Goal: Use online tool/utility: Utilize a website feature to perform a specific function

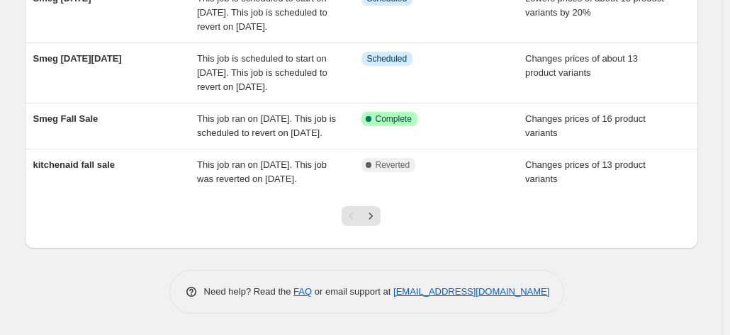
scroll to position [632, 0]
click at [378, 215] on icon "Next" at bounding box center [370, 216] width 14 height 14
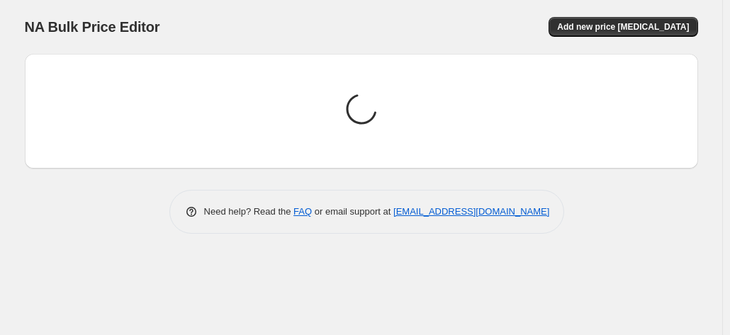
scroll to position [0, 0]
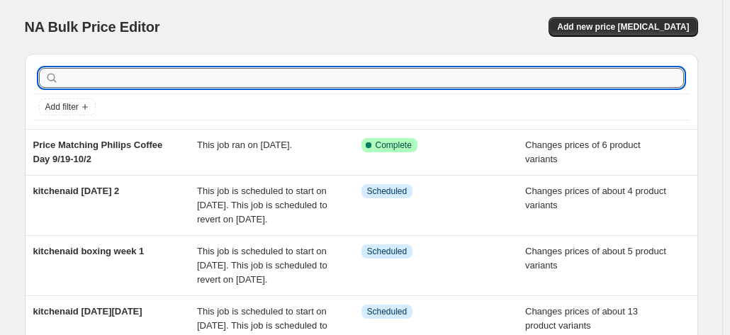
click at [142, 70] on input "text" at bounding box center [373, 78] width 622 height 20
type input "delonghi"
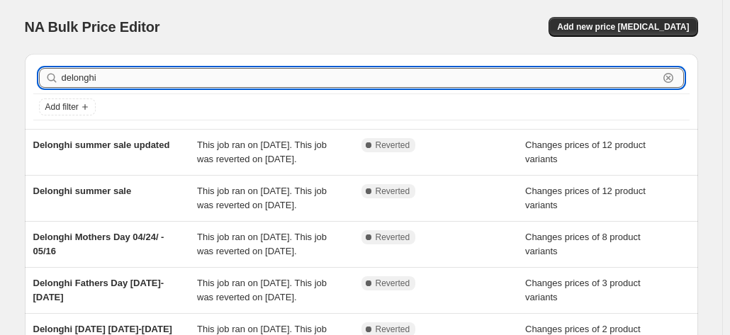
click at [76, 73] on input "delonghi" at bounding box center [360, 78] width 596 height 20
type input "[PERSON_NAME]"
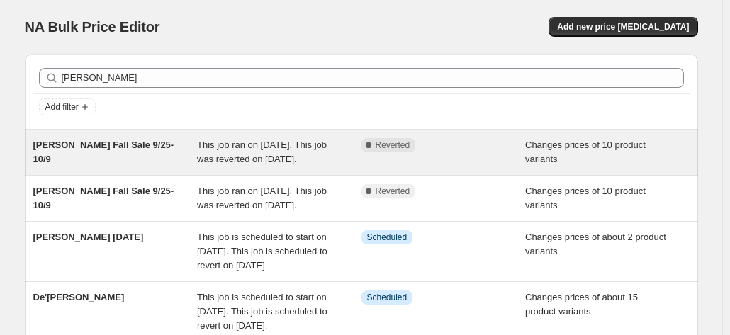
click at [115, 144] on span "[PERSON_NAME] Fall Sale 9/25-10/9" at bounding box center [103, 152] width 141 height 25
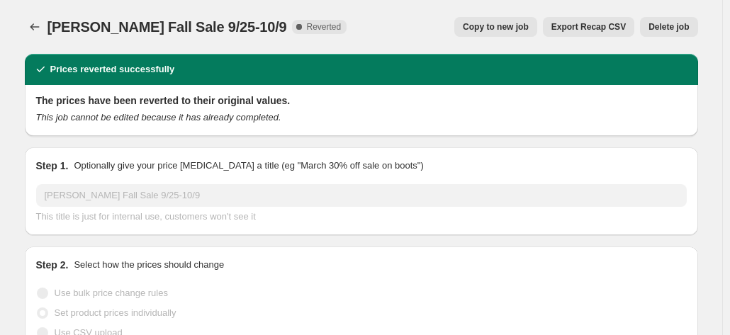
click at [493, 28] on span "Copy to new job" at bounding box center [496, 26] width 66 height 11
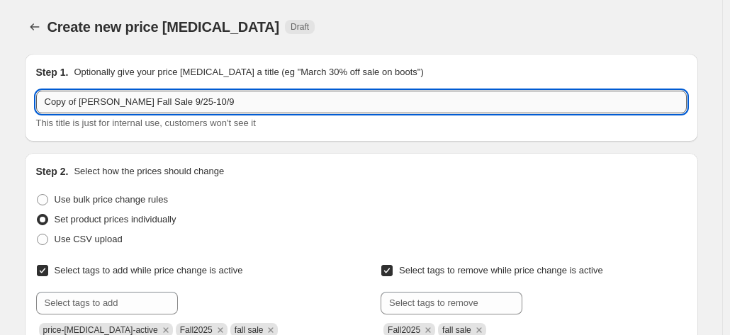
click at [215, 104] on input "Copy of [PERSON_NAME] Fall Sale 9/25-10/9" at bounding box center [361, 102] width 650 height 23
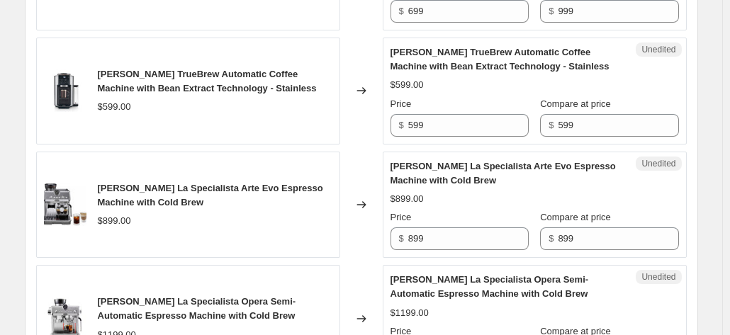
scroll to position [1587, 0]
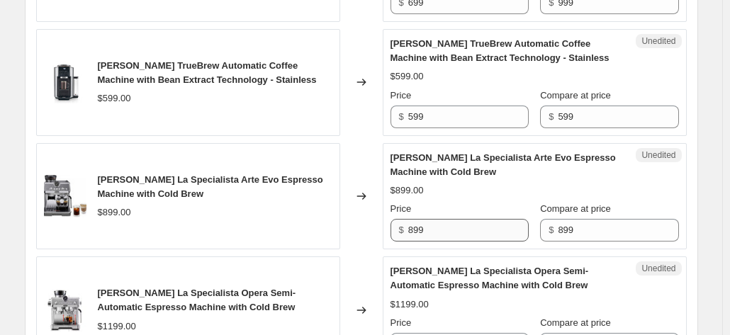
type input "Copy of [PERSON_NAME] Fall Sale 9/25-10/11"
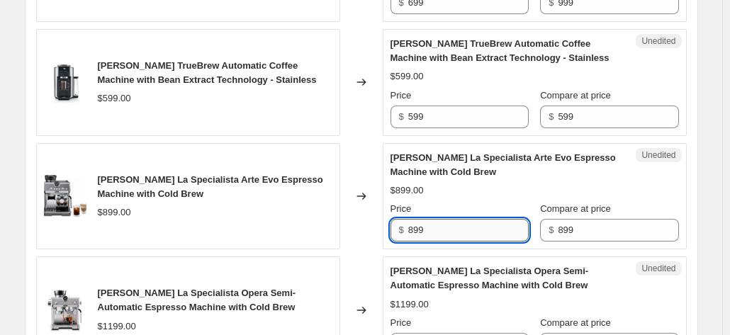
click at [459, 219] on input "899" at bounding box center [468, 230] width 120 height 23
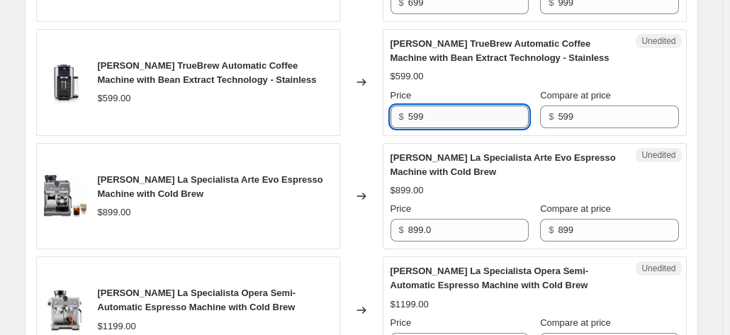
click at [435, 106] on input "599" at bounding box center [468, 117] width 120 height 23
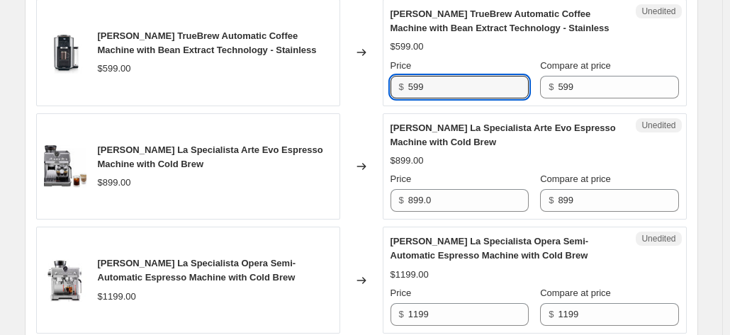
scroll to position [1621, 0]
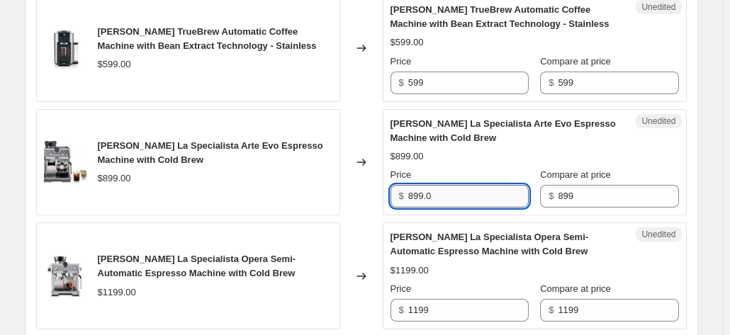
click at [416, 185] on input "899.0" at bounding box center [468, 196] width 120 height 23
type input "699.0"
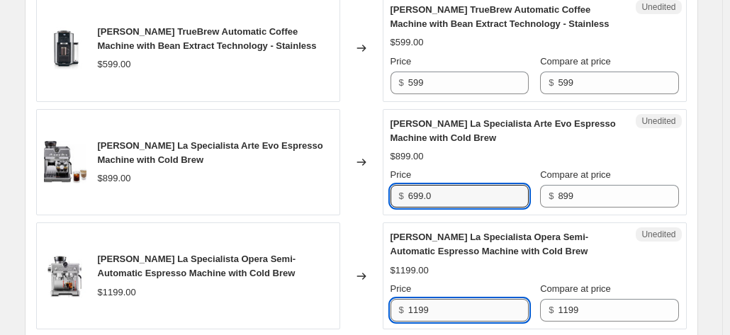
click at [419, 299] on input "1199" at bounding box center [468, 310] width 120 height 23
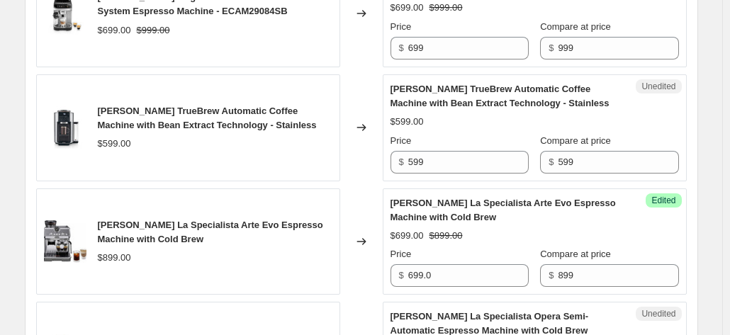
scroll to position [1527, 0]
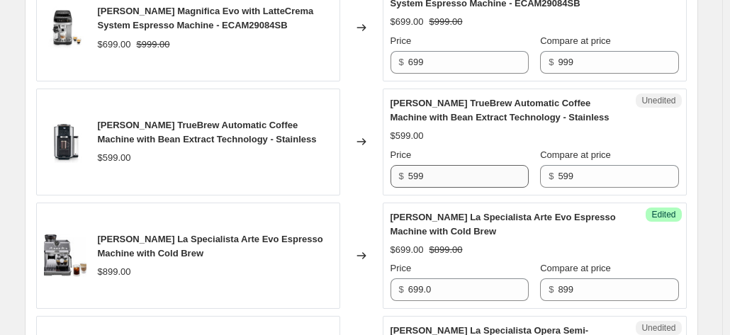
type input "899"
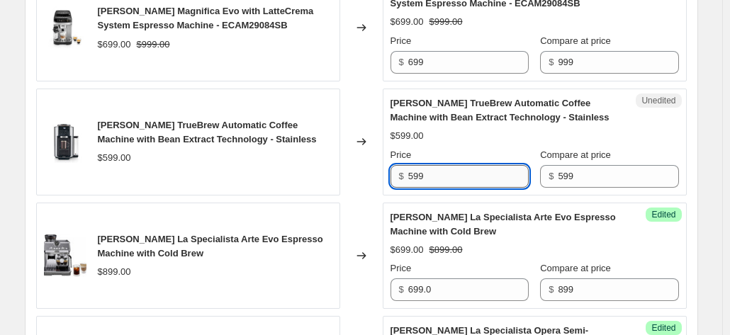
click at [419, 165] on input "599" at bounding box center [468, 176] width 120 height 23
type input "9"
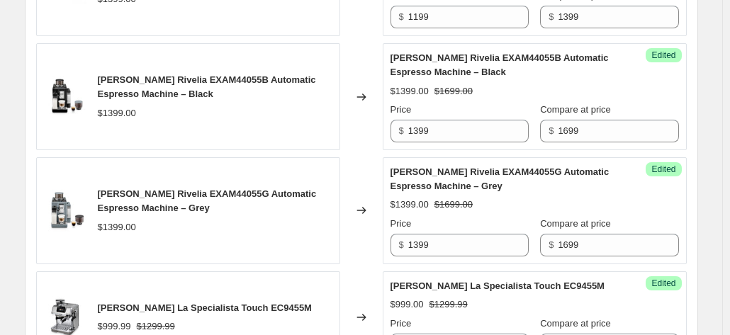
scroll to position [2689, 0]
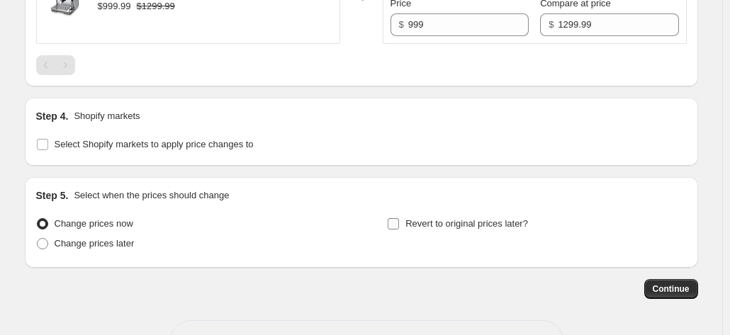
type input "549"
click at [399, 218] on input "Revert to original prices later?" at bounding box center [392, 223] width 11 height 11
checkbox input "true"
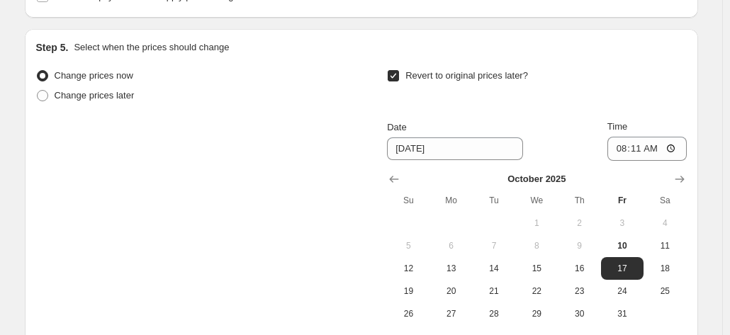
scroll to position [2842, 0]
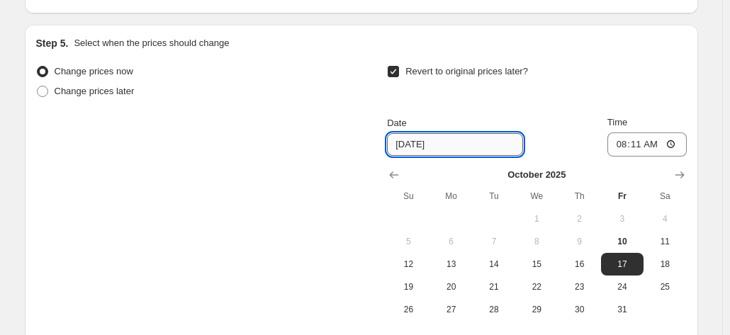
click at [444, 133] on input "[DATE]" at bounding box center [455, 144] width 136 height 23
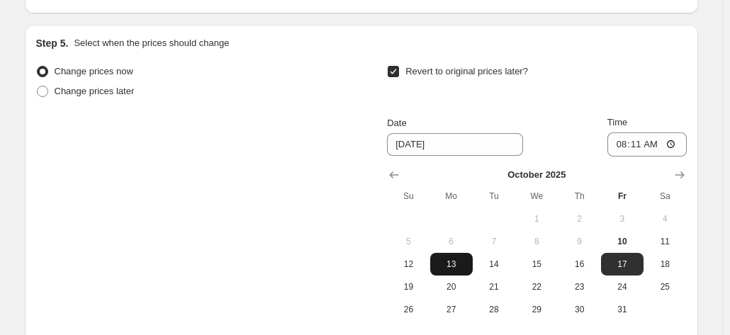
click at [436, 253] on button "13" at bounding box center [451, 264] width 42 height 23
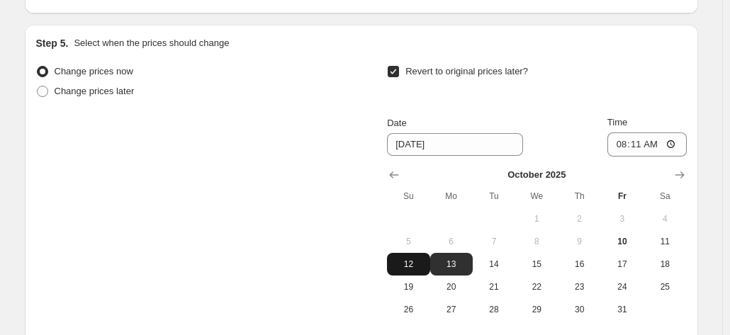
click at [408, 259] on span "12" at bounding box center [407, 264] width 31 height 11
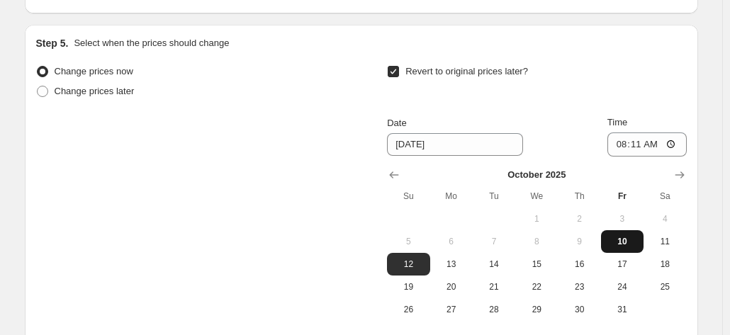
click at [623, 230] on button "10" at bounding box center [622, 241] width 42 height 23
type input "[DATE]"
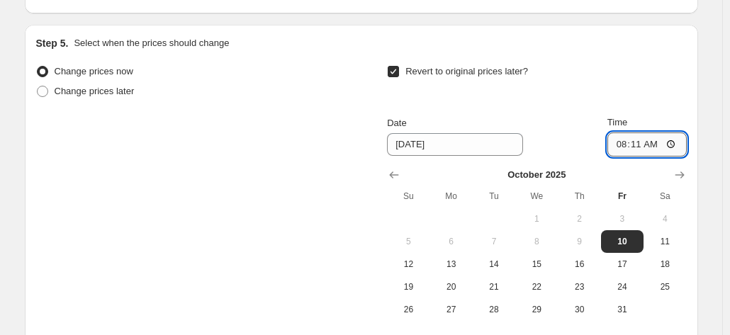
click at [659, 132] on input "08:11" at bounding box center [646, 144] width 79 height 24
click at [671, 132] on input "08:11" at bounding box center [646, 144] width 79 height 24
click at [640, 132] on input "23:11" at bounding box center [646, 144] width 79 height 24
type input "23:59"
click at [575, 236] on span "9" at bounding box center [578, 241] width 31 height 11
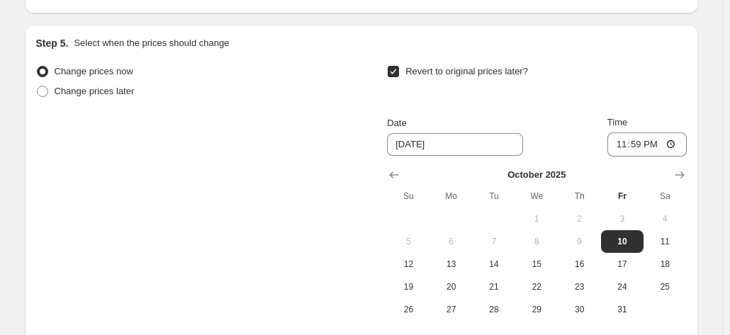
click at [419, 116] on div "Date [DATE]" at bounding box center [455, 136] width 136 height 40
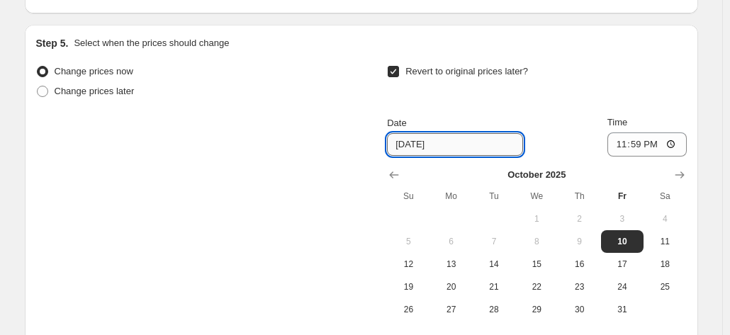
click at [423, 133] on input "[DATE]" at bounding box center [455, 144] width 136 height 23
type input "[DATE]"
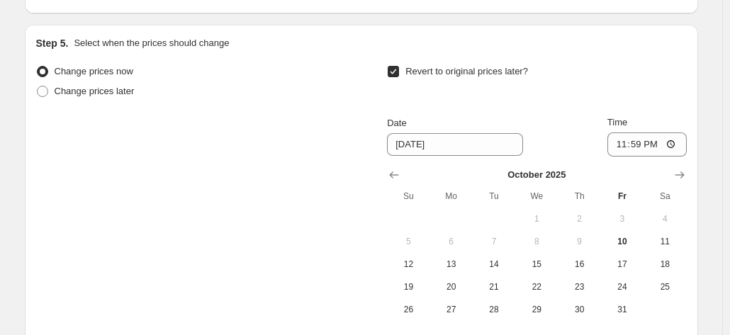
click at [555, 62] on div "Revert to original prices later? Date [DATE] Time 23:59 [DATE] Su Mo Tu We Th F…" at bounding box center [536, 191] width 299 height 259
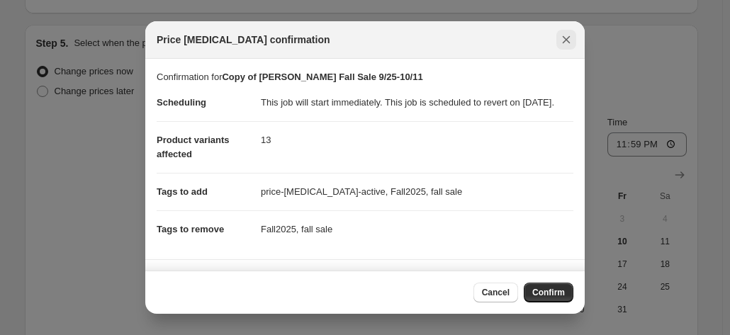
click at [564, 39] on icon "Close" at bounding box center [566, 40] width 14 height 14
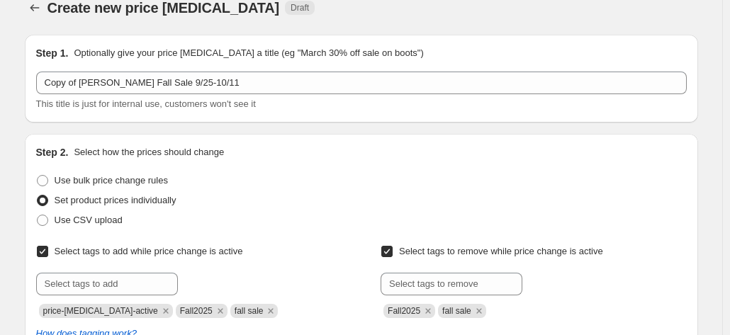
scroll to position [28, 0]
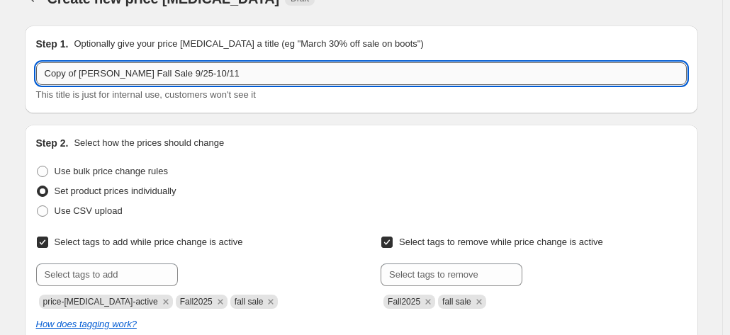
click at [229, 76] on input "Copy of [PERSON_NAME] Fall Sale 9/25-10/11" at bounding box center [361, 73] width 650 height 23
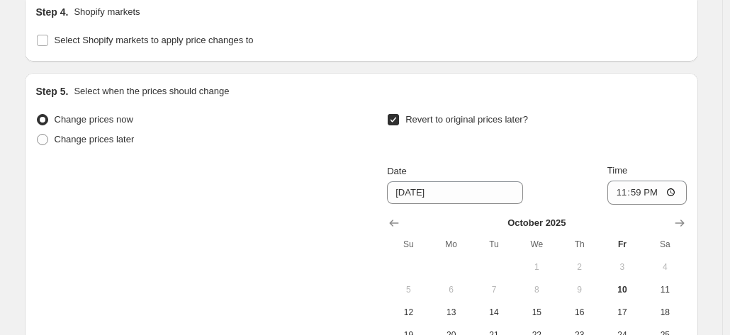
scroll to position [2932, 0]
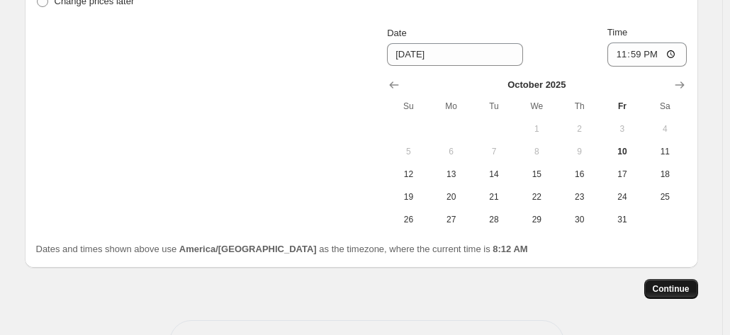
type input "Copy of [PERSON_NAME] Fall Sale 9/25-10/10"
click at [673, 279] on button "Continue" at bounding box center [671, 289] width 54 height 20
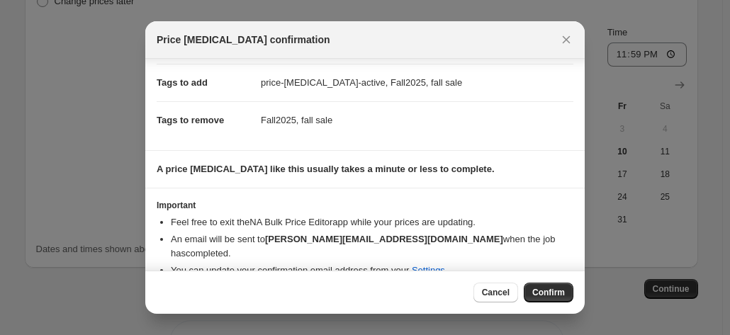
scroll to position [129, 0]
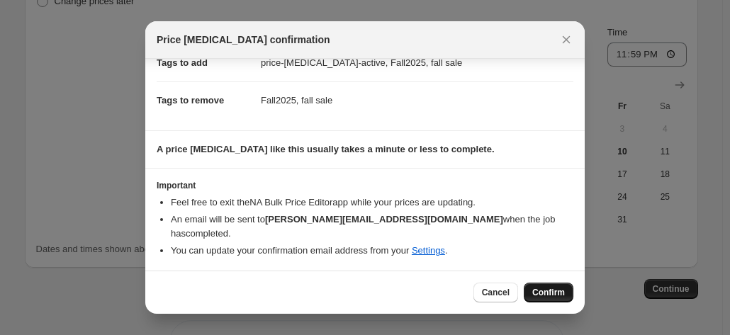
click at [538, 293] on span "Confirm" at bounding box center [548, 292] width 33 height 11
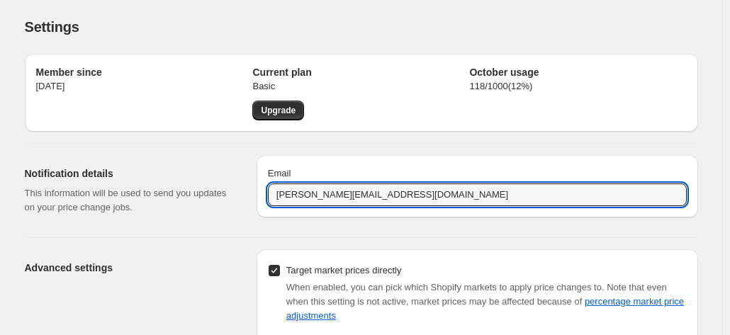
drag, startPoint x: 305, startPoint y: 198, endPoint x: 190, endPoint y: 208, distance: 115.1
click at [190, 208] on div "Notification details This information will be used to send you updates on your …" at bounding box center [355, 185] width 684 height 82
type input "steve@anthonysespresso.com"
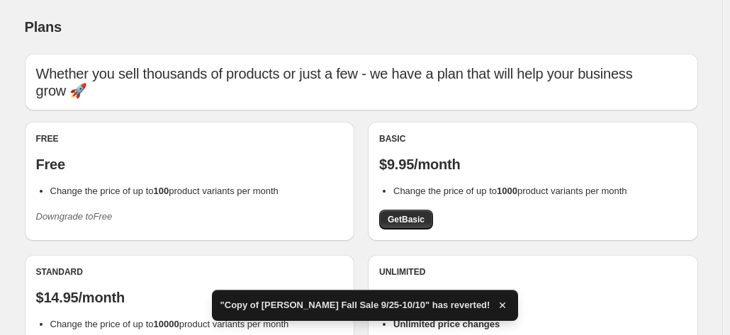
drag, startPoint x: 731, startPoint y: 72, endPoint x: 734, endPoint y: 132, distance: 61.0
click at [730, 132] on html "Home Settings Plans Skip to content Plans. This page is ready Plans Whether you…" at bounding box center [365, 167] width 730 height 335
